Goal: Entertainment & Leisure: Consume media (video, audio)

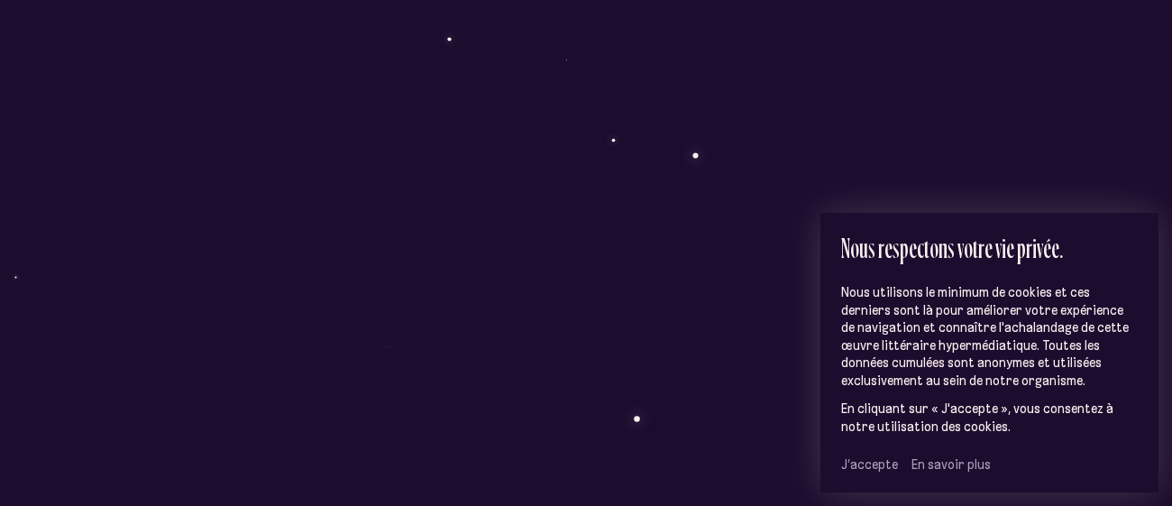
click at [870, 466] on span "J’accepte" at bounding box center [869, 464] width 57 height 16
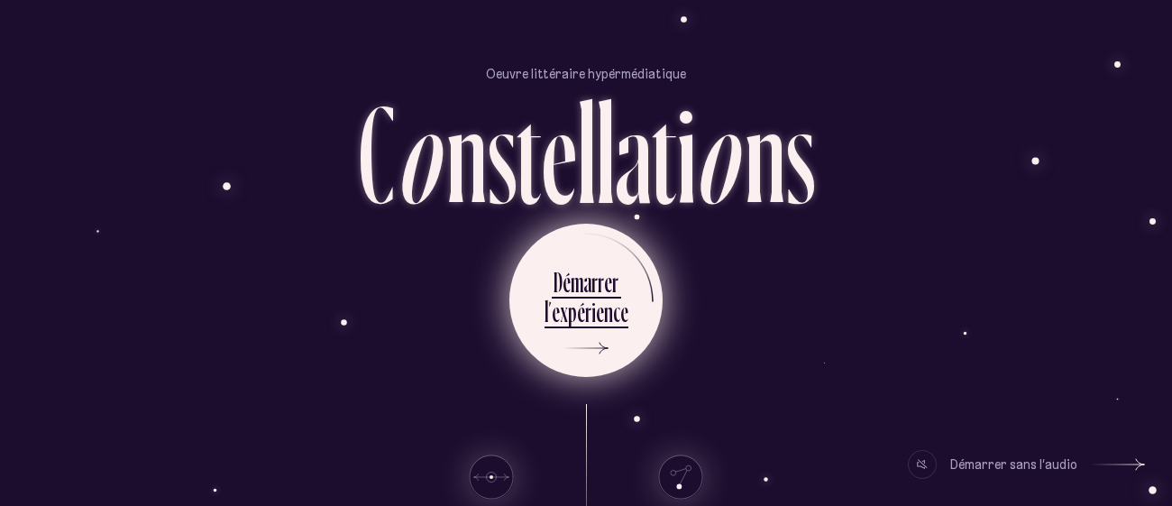
click at [634, 317] on ul "D é m a r r e r l ’ e x p é r i e n c e" at bounding box center [585, 300] width 153 height 153
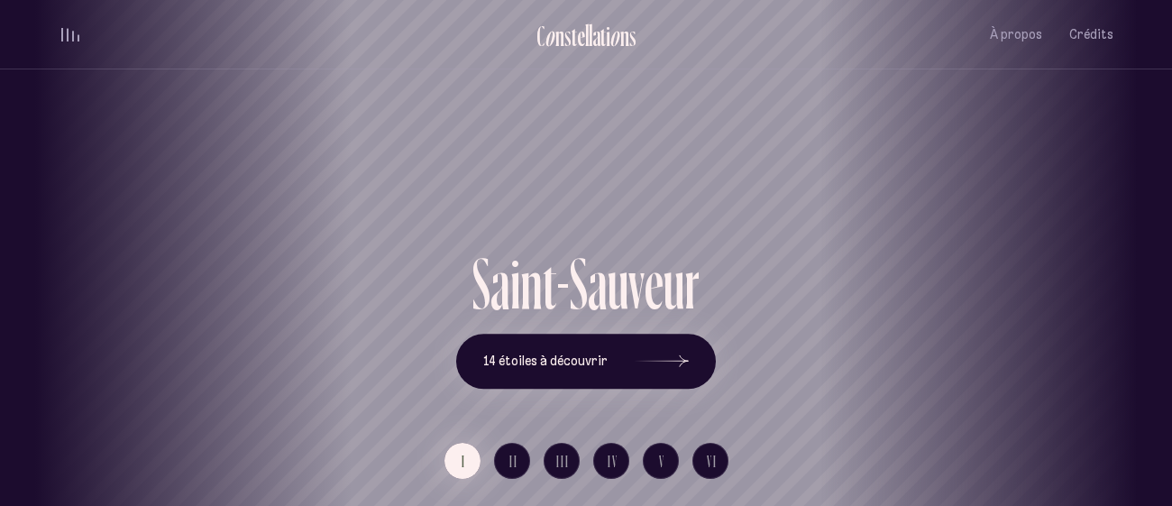
click at [384, 120] on div "Saint-Sauveur" at bounding box center [586, 183] width 1145 height 127
click at [580, 369] on button "14 étoiles à découvrir" at bounding box center [586, 362] width 260 height 56
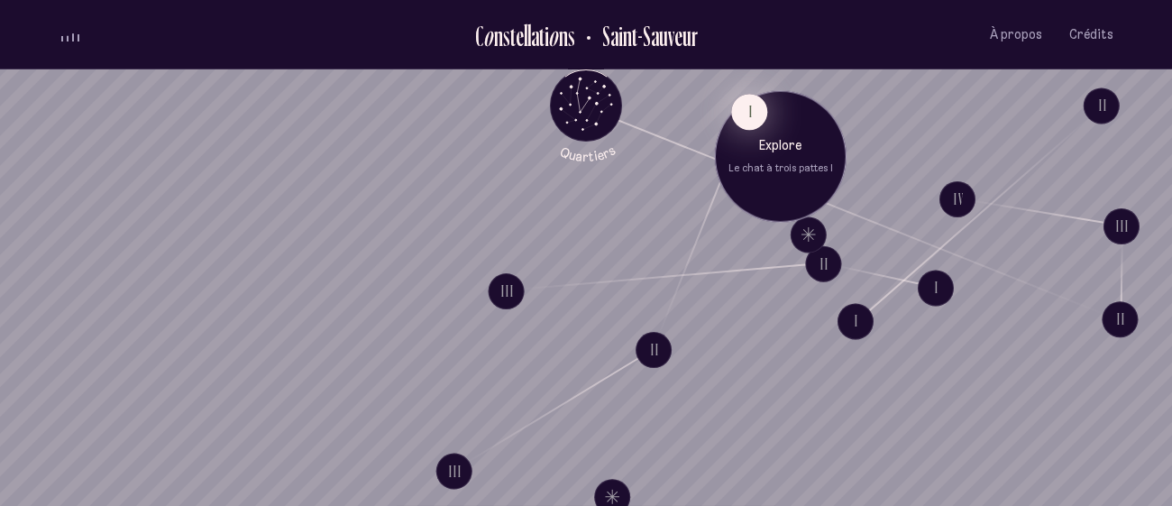
click at [750, 115] on button "I" at bounding box center [749, 112] width 36 height 36
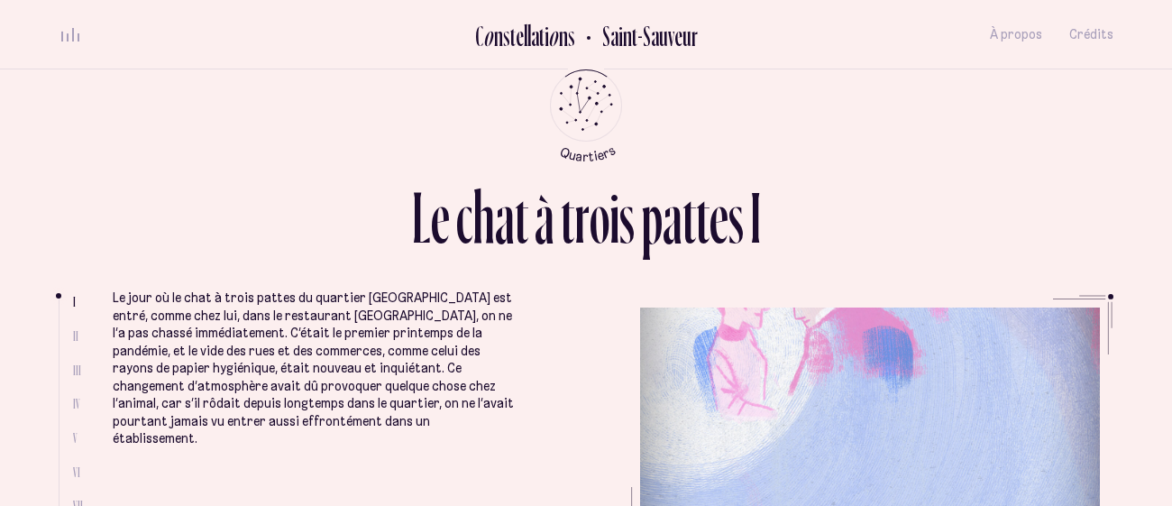
click at [73, 334] on span "II" at bounding box center [75, 335] width 5 height 15
drag, startPoint x: 61, startPoint y: 297, endPoint x: 58, endPoint y: 327, distance: 30.9
click at [59, 327] on li "I II III IV V VI VII VIII" at bounding box center [86, 420] width 54 height 253
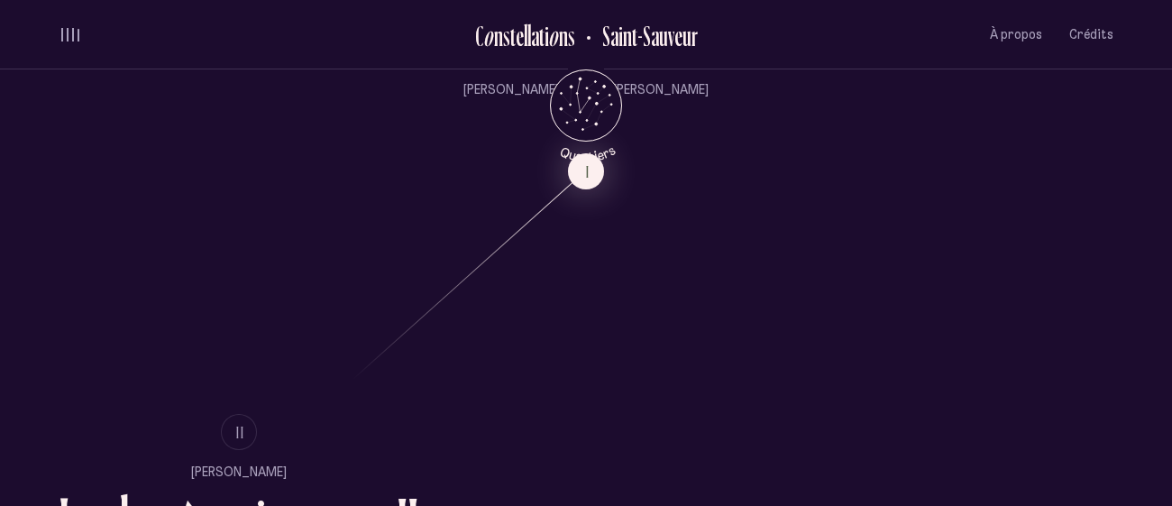
scroll to position [865, 0]
click at [241, 435] on span "II" at bounding box center [240, 433] width 9 height 15
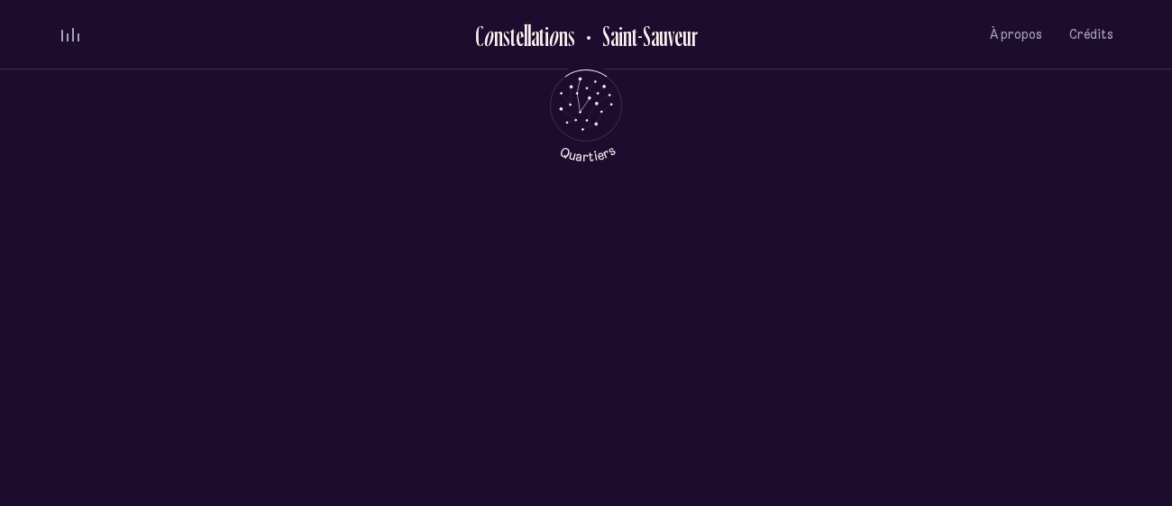
scroll to position [0, 0]
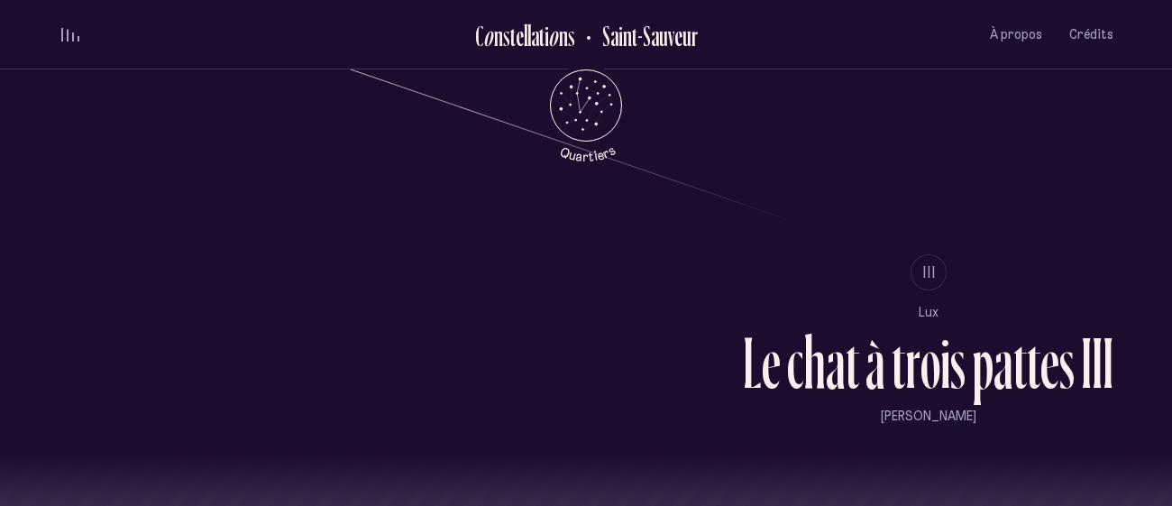
scroll to position [1449, 0]
click at [929, 279] on span "III" at bounding box center [930, 272] width 14 height 15
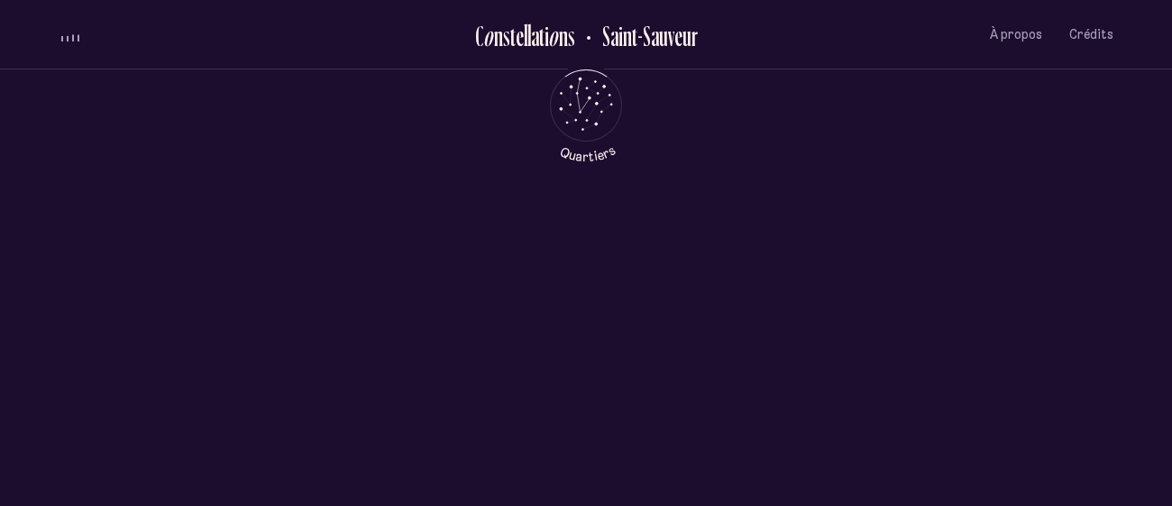
scroll to position [0, 0]
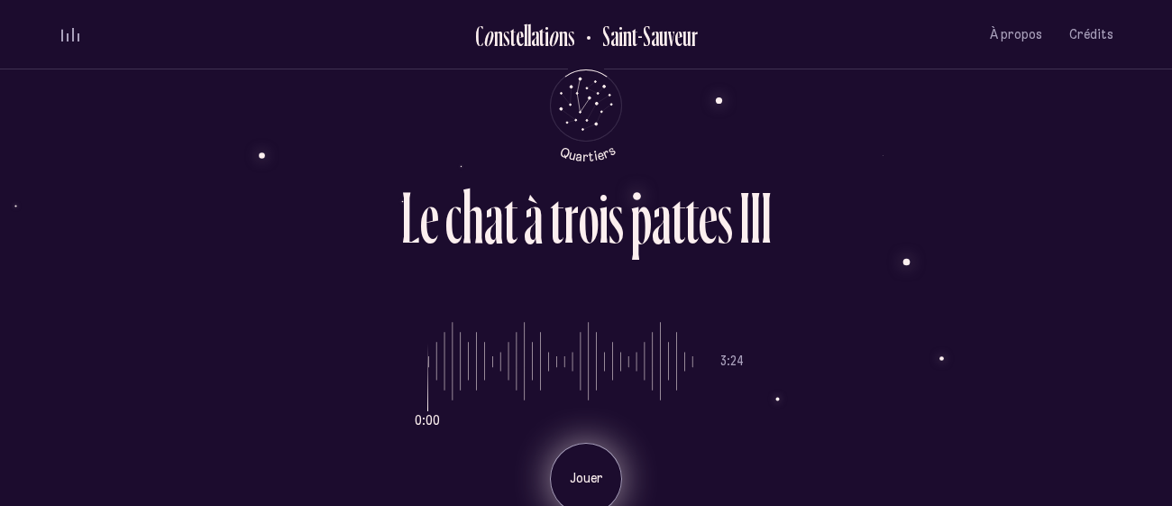
click at [587, 468] on div "Jouer" at bounding box center [586, 479] width 72 height 72
click at [581, 473] on p "Pause" at bounding box center [585, 479] width 45 height 18
click at [581, 473] on p "Jouer" at bounding box center [585, 479] width 45 height 18
click at [581, 473] on p "Pause" at bounding box center [585, 479] width 45 height 18
click at [593, 470] on p "Jouer" at bounding box center [585, 479] width 45 height 18
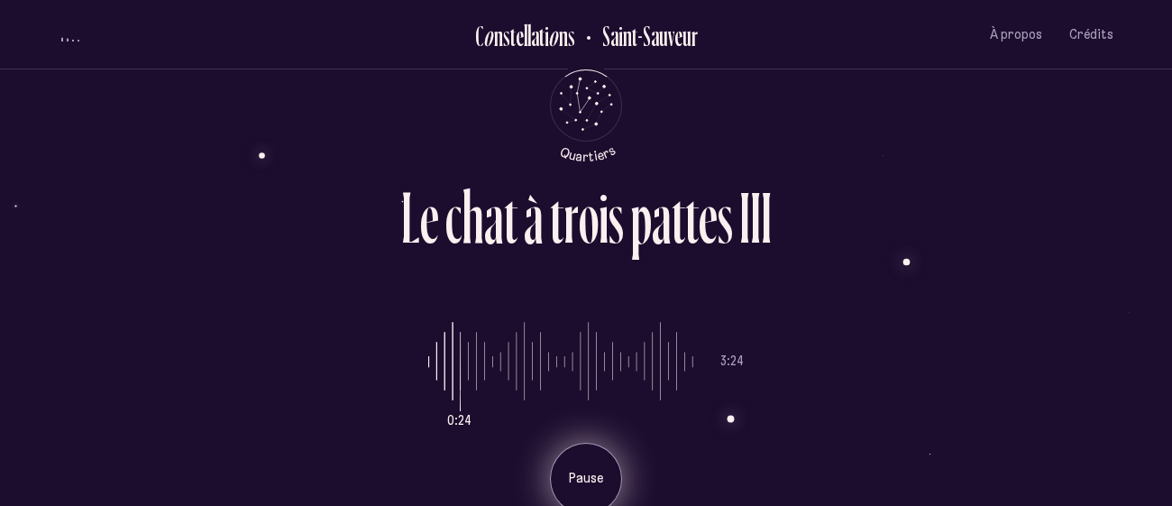
click at [593, 471] on p "Pause" at bounding box center [585, 479] width 45 height 18
click at [593, 470] on p "Jouer" at bounding box center [585, 479] width 45 height 18
click at [591, 470] on p "Pause" at bounding box center [585, 479] width 45 height 18
click at [591, 470] on p "Jouer" at bounding box center [585, 479] width 45 height 18
click at [591, 470] on p "Pause" at bounding box center [585, 479] width 45 height 18
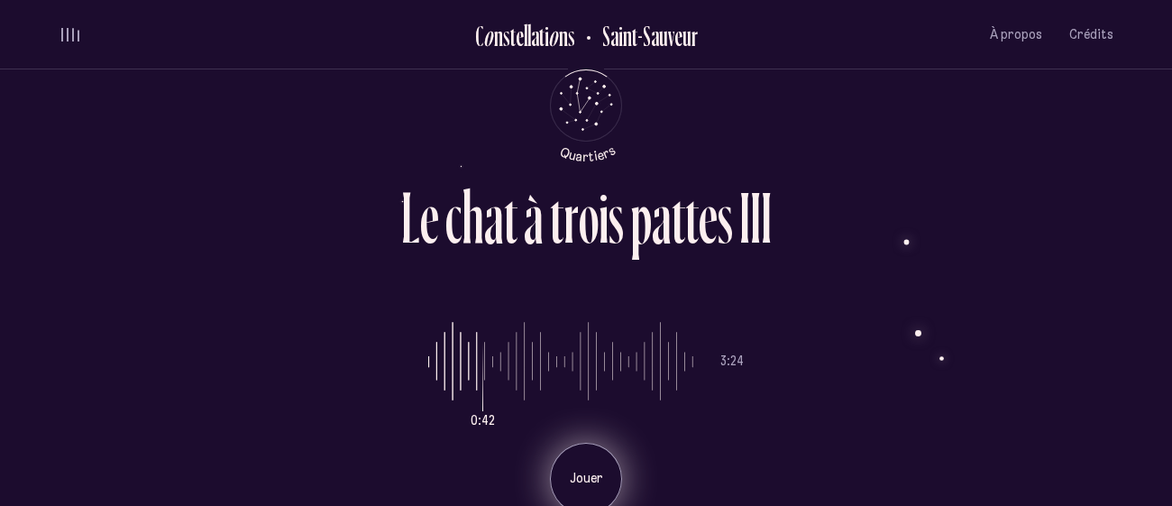
click at [591, 470] on p "Jouer" at bounding box center [585, 479] width 45 height 18
click at [591, 470] on p "Pause" at bounding box center [585, 479] width 45 height 18
